Goal: Contribute content: Add original content to the website for others to see

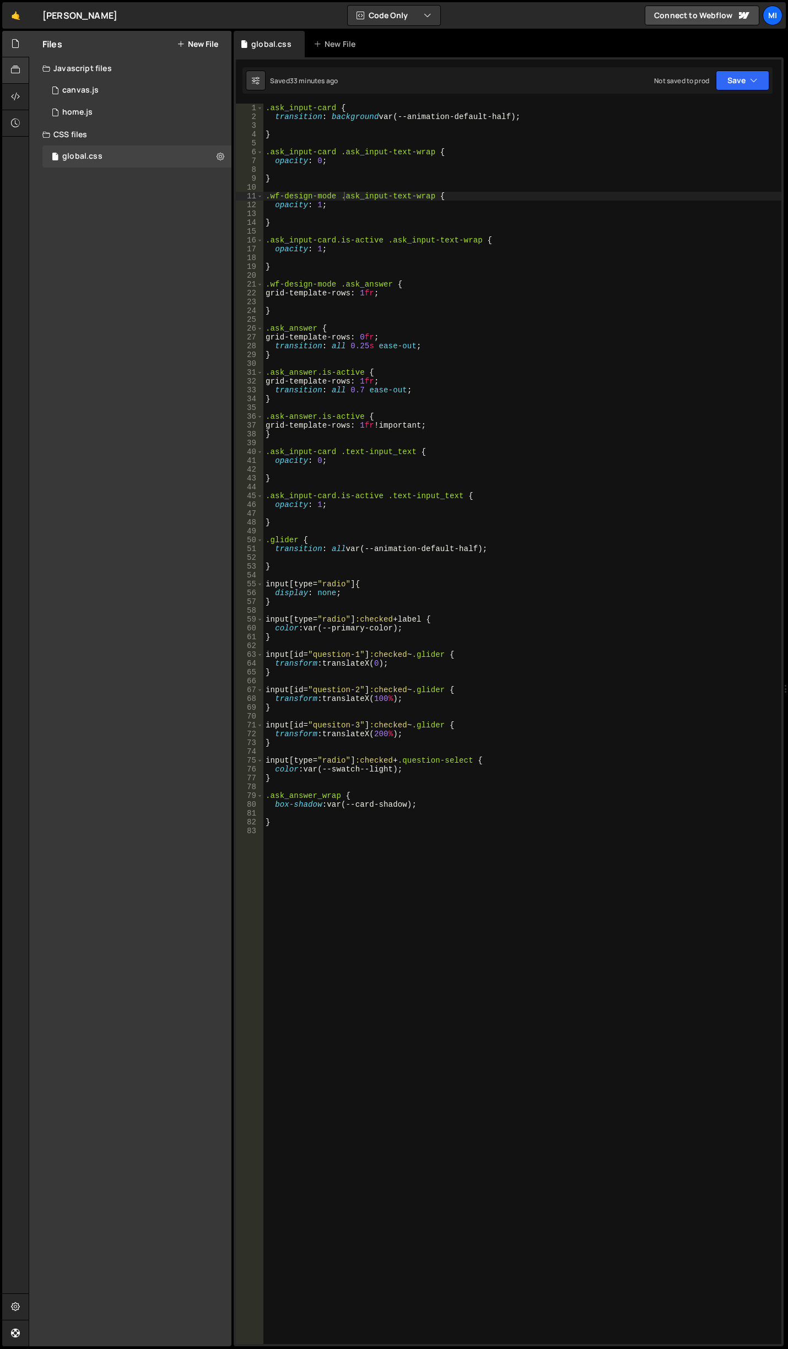
scroll to position [0, 5]
click at [18, 42] on icon at bounding box center [15, 43] width 9 height 12
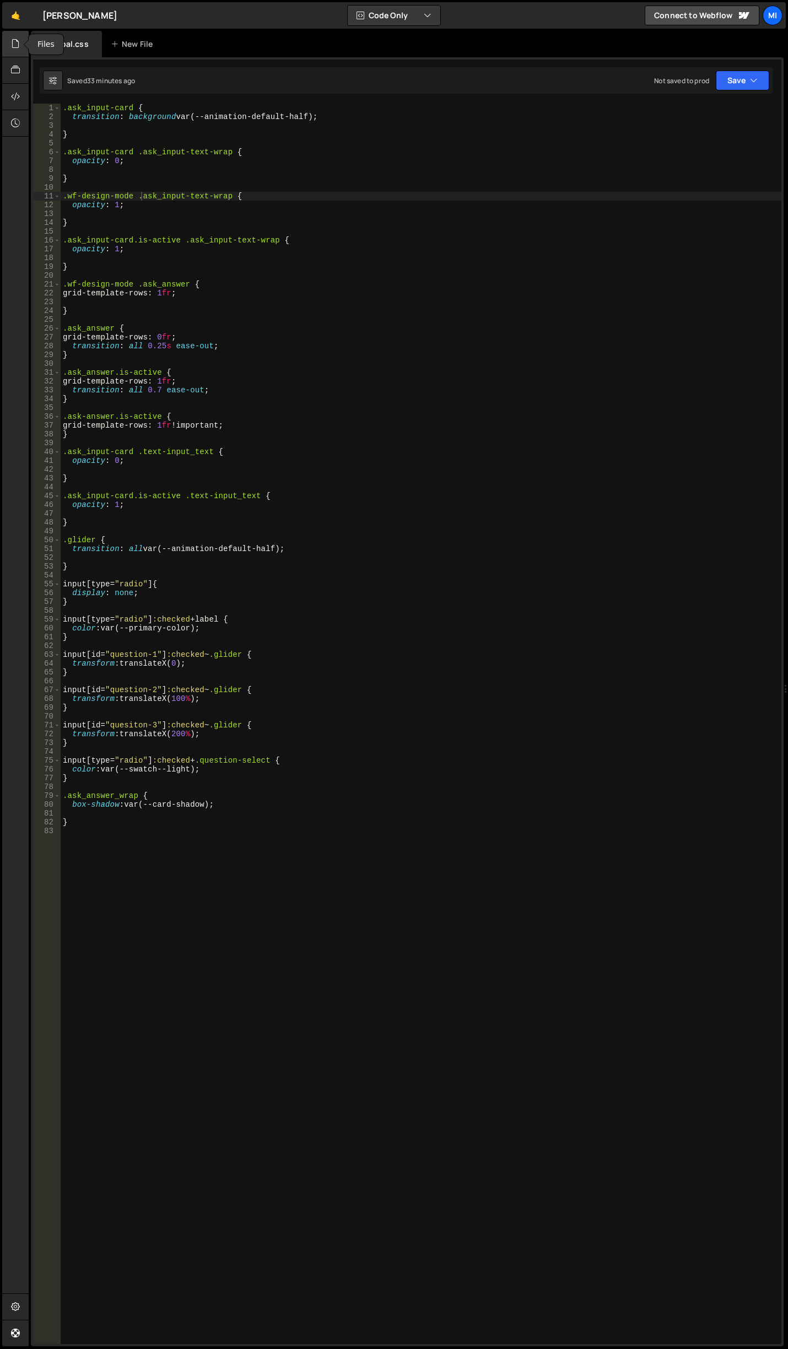
click at [7, 44] on div at bounding box center [15, 44] width 27 height 26
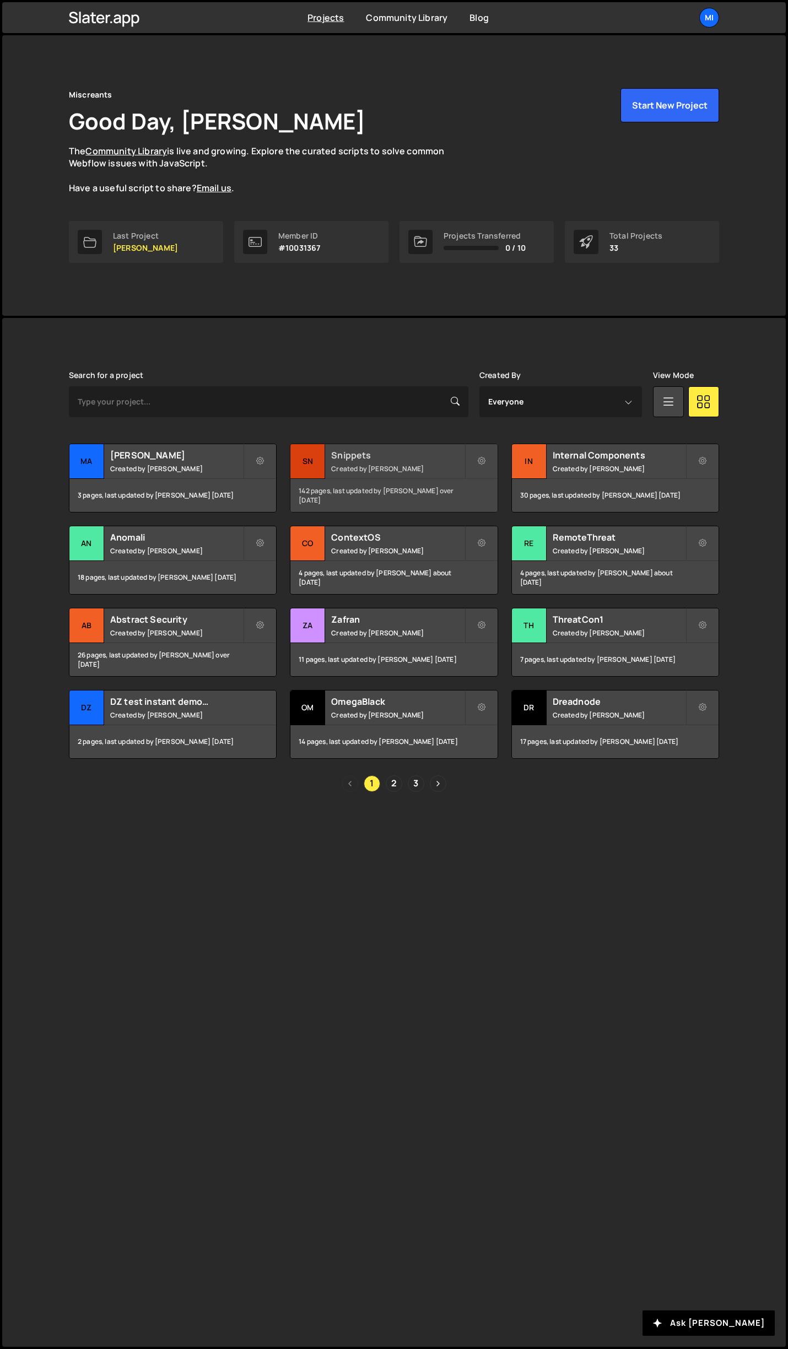
click at [448, 464] on small "Created by Jarek Kowalczyk" at bounding box center [397, 468] width 133 height 9
click at [657, 464] on small "Created by Jarek Kowalczyk" at bounding box center [619, 468] width 133 height 9
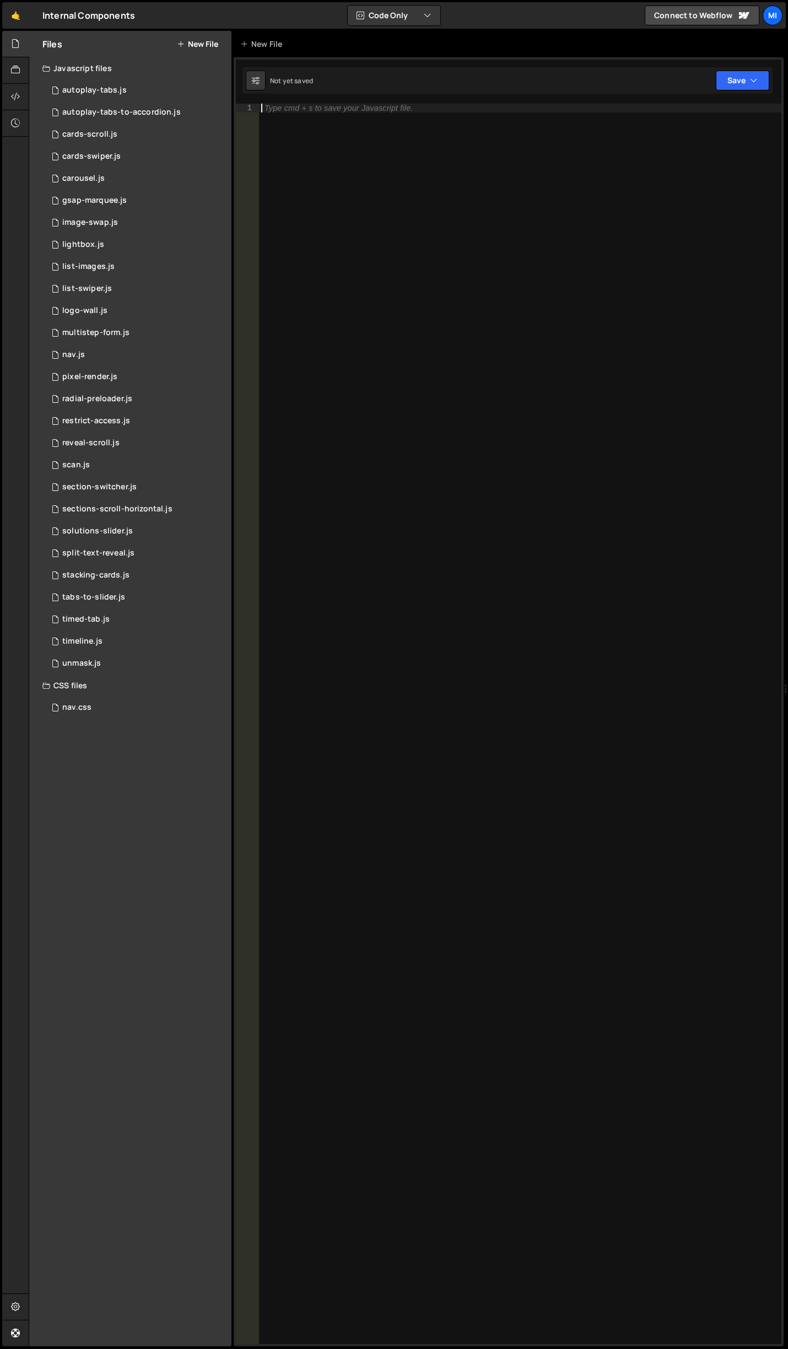
click at [398, 124] on div "Type cmd + s to save your Javascript file." at bounding box center [520, 733] width 523 height 1258
paste textarea "});"
type textarea "});"
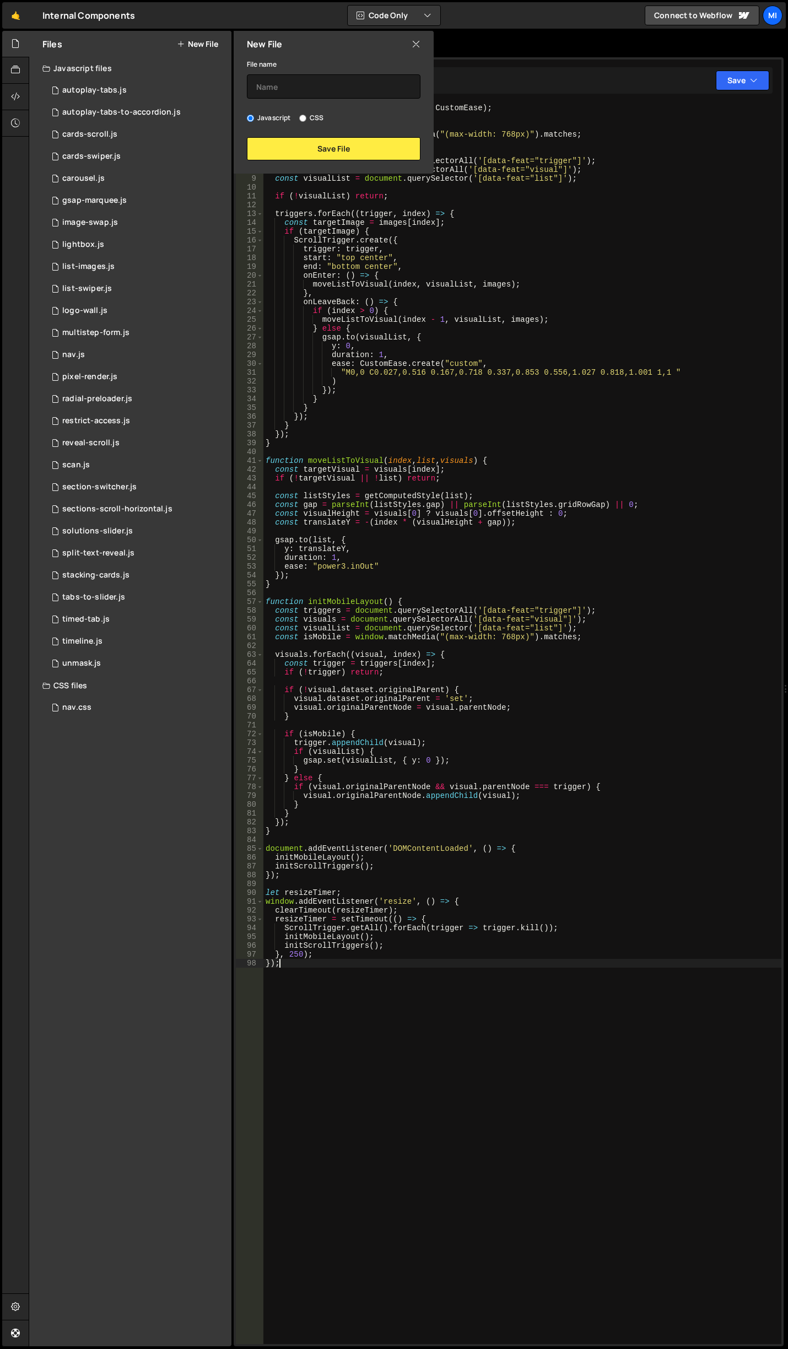
click at [410, 47] on div "New File" at bounding box center [334, 44] width 200 height 26
click at [413, 42] on icon at bounding box center [416, 44] width 9 height 12
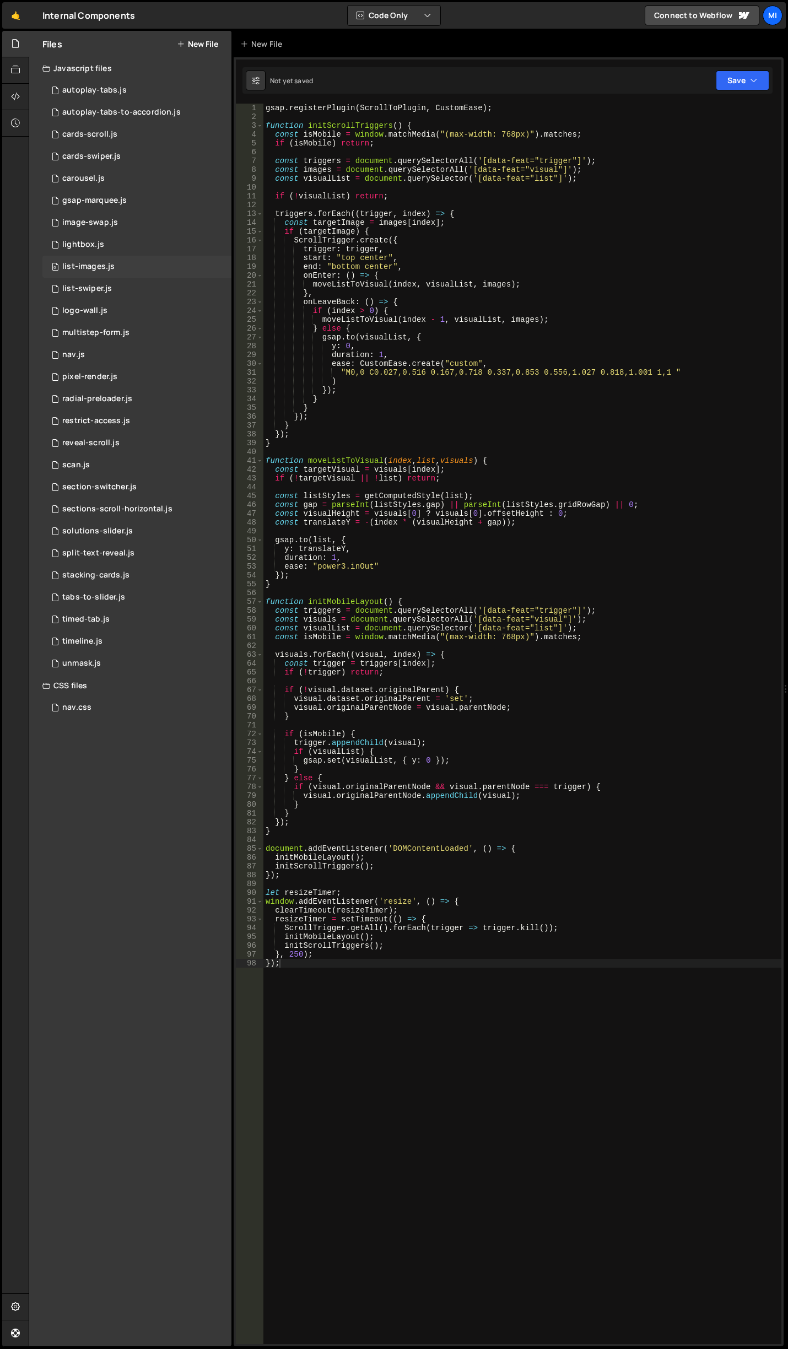
click at [139, 264] on div "0 list-images.js 0" at bounding box center [136, 267] width 189 height 22
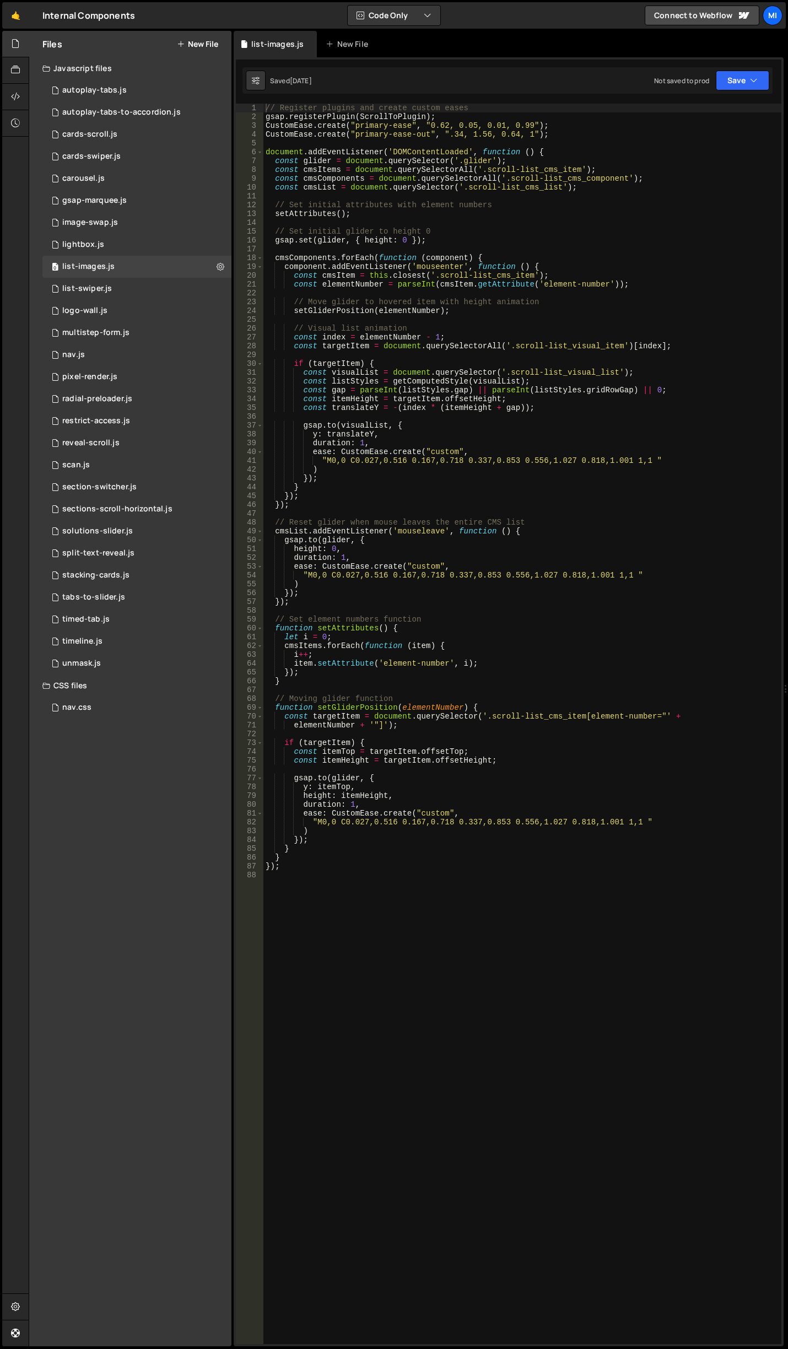
type textarea "const visualList = document.querySelector('.scroll-list_visual_list');"
click at [441, 374] on div "// Register plugins and create custom eases gsap . registerPlugin ( ScrollToPlu…" at bounding box center [522, 733] width 518 height 1258
